Goal: Task Accomplishment & Management: Complete application form

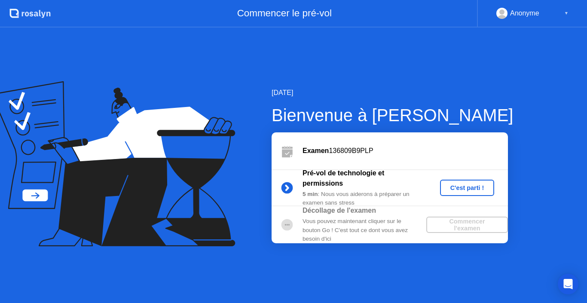
click at [464, 184] on div "C'est parti !" at bounding box center [468, 187] width 48 height 7
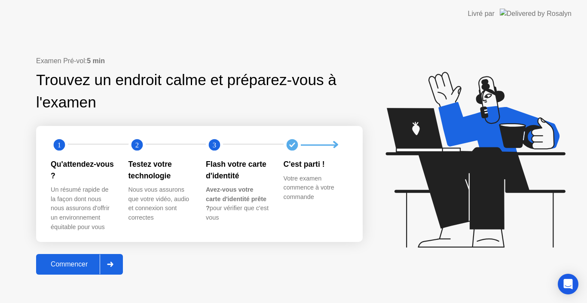
click at [69, 263] on div "Commencer" at bounding box center [69, 264] width 61 height 8
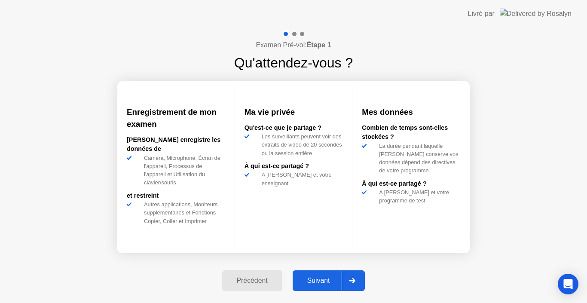
click at [303, 277] on div "Suivant" at bounding box center [318, 281] width 47 height 8
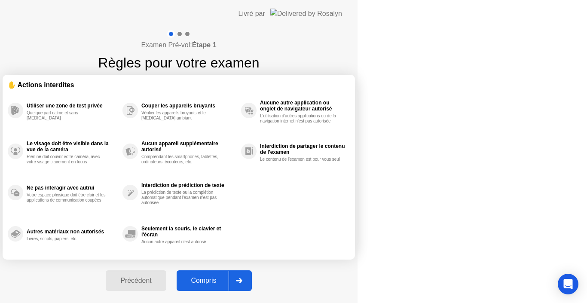
click at [229, 277] on div "Compris" at bounding box center [203, 281] width 49 height 8
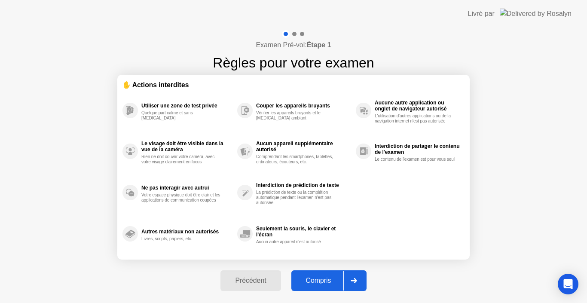
select select "*******"
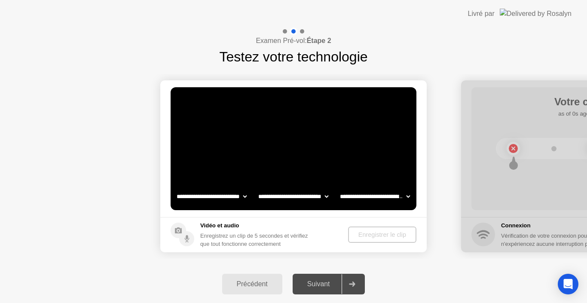
select select "**********"
select select "*******"
click at [358, 238] on div "Enregistrer le clip" at bounding box center [382, 234] width 61 height 7
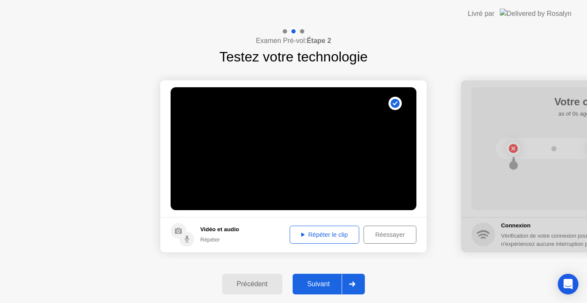
click at [331, 284] on div "Suivant" at bounding box center [318, 284] width 47 height 8
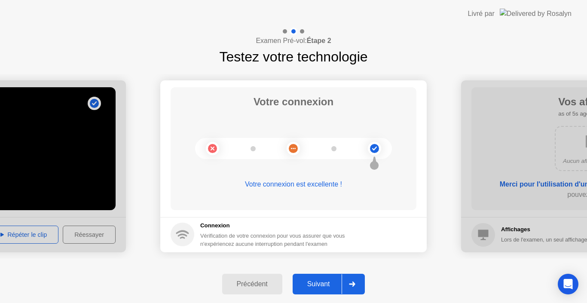
click at [331, 284] on div "Suivant" at bounding box center [318, 284] width 47 height 8
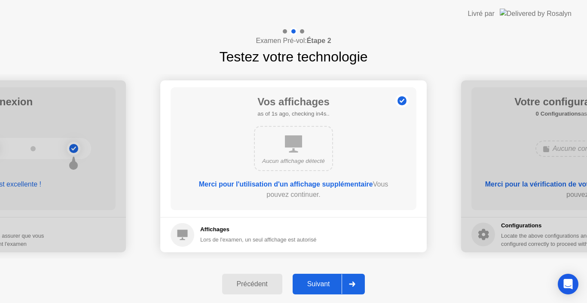
click at [331, 284] on div "Suivant" at bounding box center [318, 284] width 47 height 8
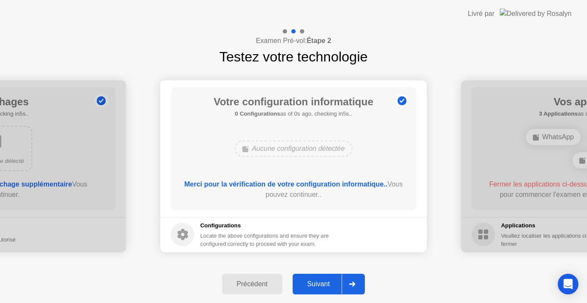
click at [331, 284] on div "Suivant" at bounding box center [318, 284] width 47 height 8
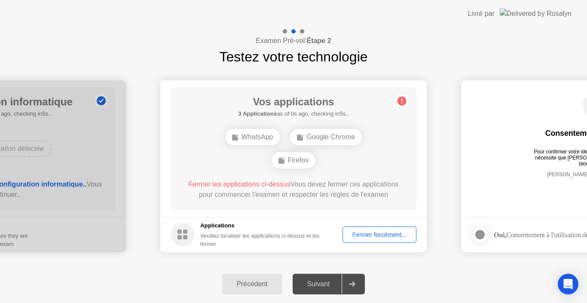
click at [385, 235] on div "Fermer forcément..." at bounding box center [380, 234] width 68 height 7
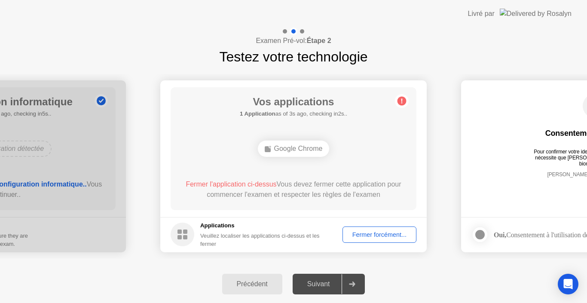
click at [396, 238] on div "Fermer forcément..." at bounding box center [380, 234] width 68 height 7
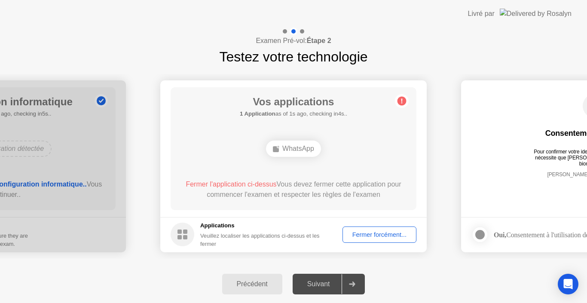
click at [395, 231] on div "Fermer forcément..." at bounding box center [380, 234] width 68 height 7
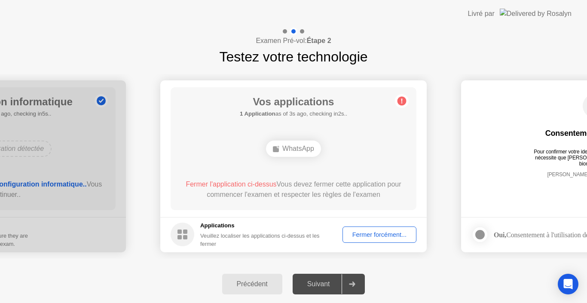
click at [390, 236] on div "Fermer forcément..." at bounding box center [380, 234] width 68 height 7
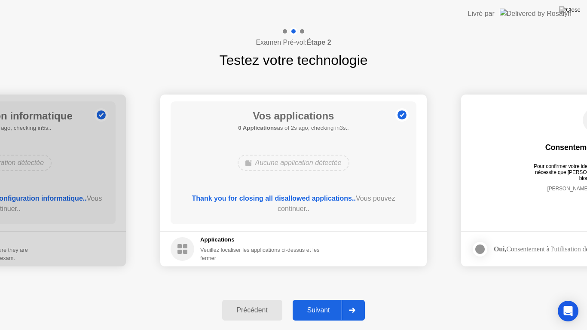
click at [328, 303] on div "Suivant" at bounding box center [318, 310] width 47 height 8
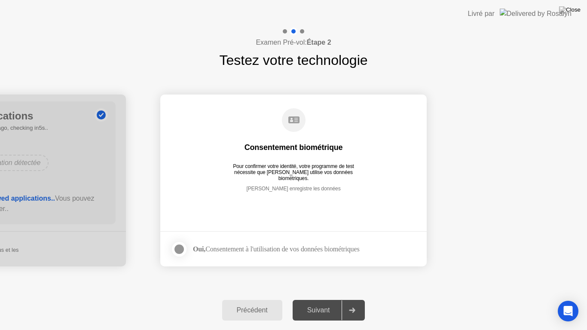
click at [181, 248] on div at bounding box center [179, 249] width 10 height 10
click at [325, 303] on div "Suivant" at bounding box center [318, 310] width 47 height 8
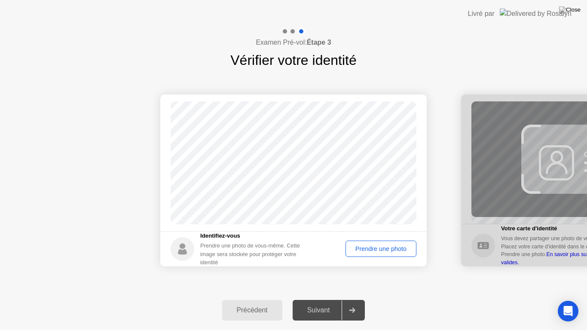
click at [382, 249] on div "Prendre une photo" at bounding box center [381, 248] width 65 height 7
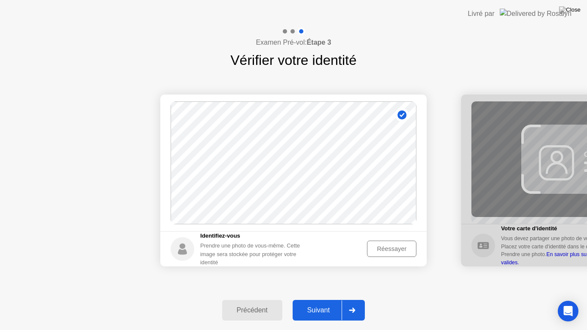
click at [322, 303] on div "Suivant" at bounding box center [318, 310] width 47 height 8
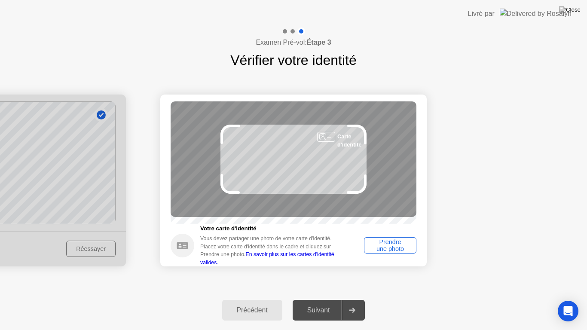
click at [393, 249] on div "Prendre une photo" at bounding box center [390, 246] width 46 height 14
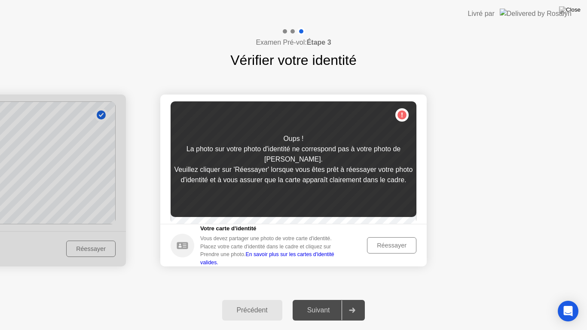
click at [393, 249] on div "Réessayer" at bounding box center [391, 245] width 43 height 7
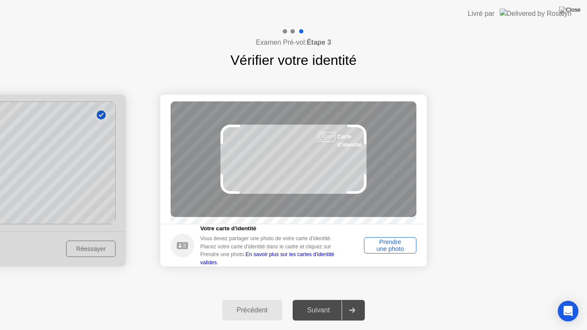
click at [393, 249] on div "Prendre une photo" at bounding box center [390, 246] width 46 height 14
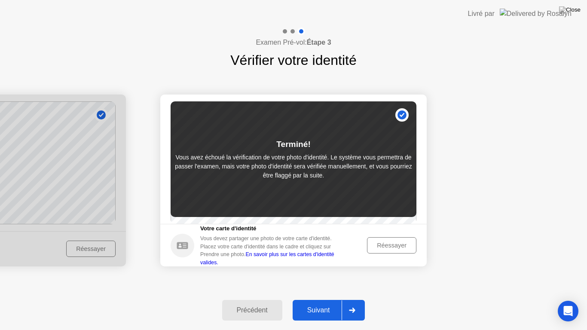
click at [393, 249] on div "Réessayer" at bounding box center [391, 245] width 43 height 7
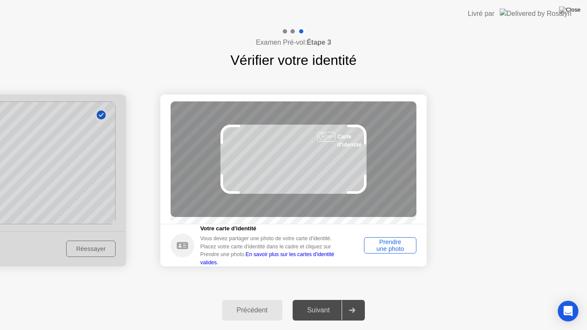
click at [393, 249] on div "Prendre une photo" at bounding box center [390, 246] width 46 height 14
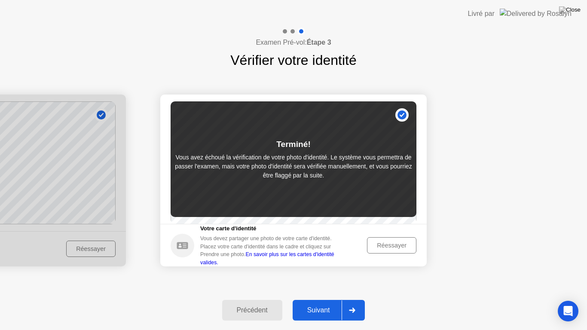
click at [324, 303] on button "Suivant" at bounding box center [329, 310] width 73 height 21
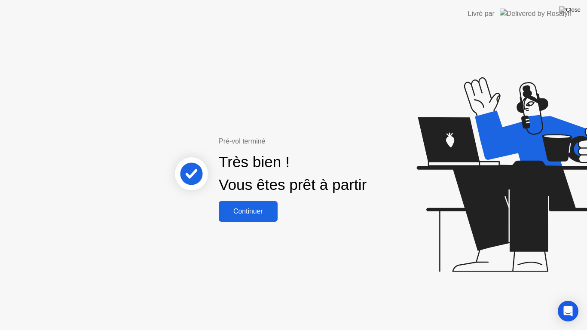
click at [243, 217] on button "Continuer" at bounding box center [248, 211] width 59 height 21
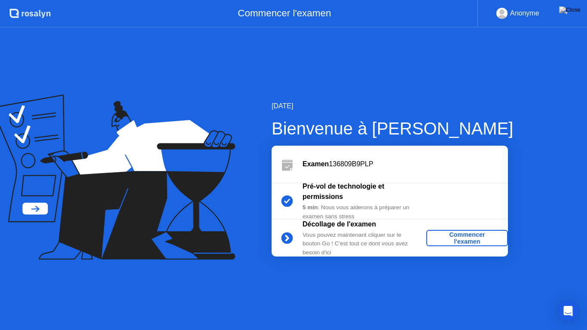
click at [470, 238] on div "Commencer l'examen" at bounding box center [467, 238] width 75 height 14
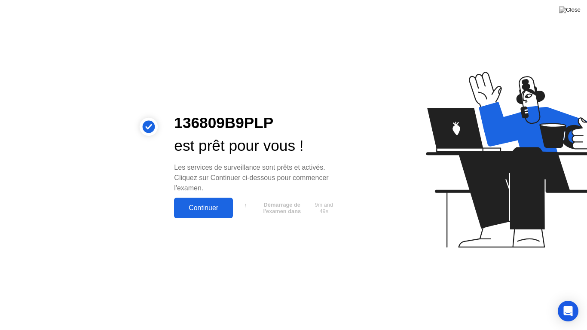
click at [222, 211] on div "Continuer" at bounding box center [204, 208] width 54 height 8
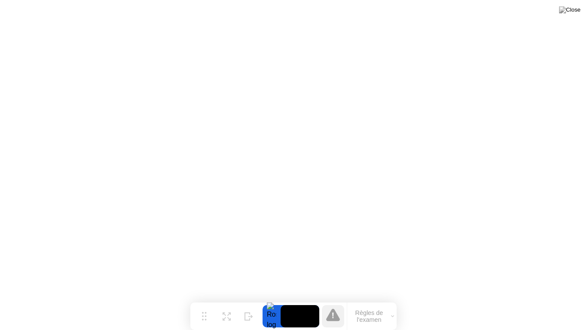
click at [370, 303] on button "Règles de l'examen" at bounding box center [371, 316] width 49 height 15
